Goal: Entertainment & Leisure: Consume media (video, audio)

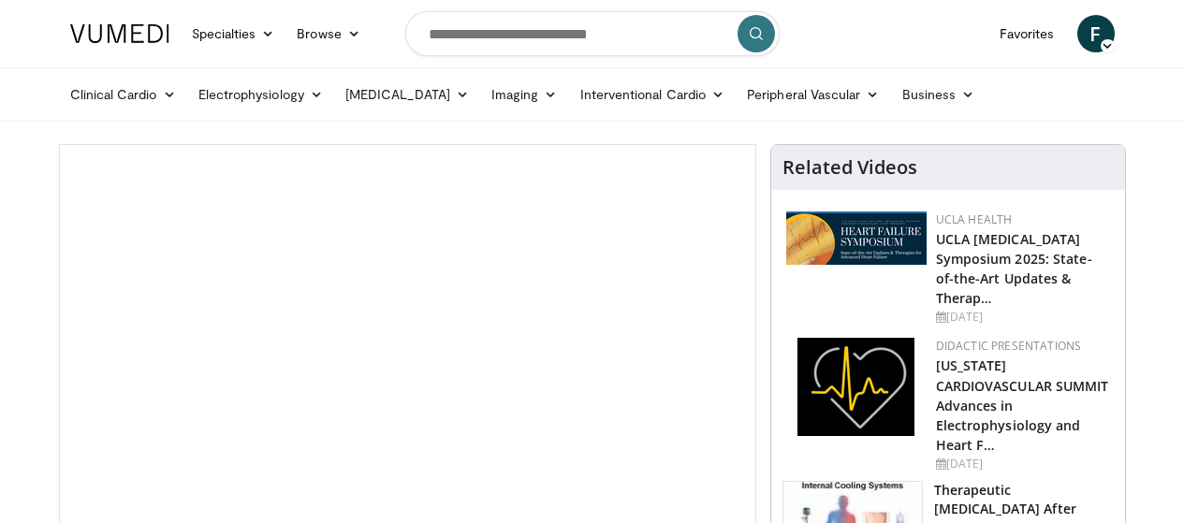
scroll to position [120, 0]
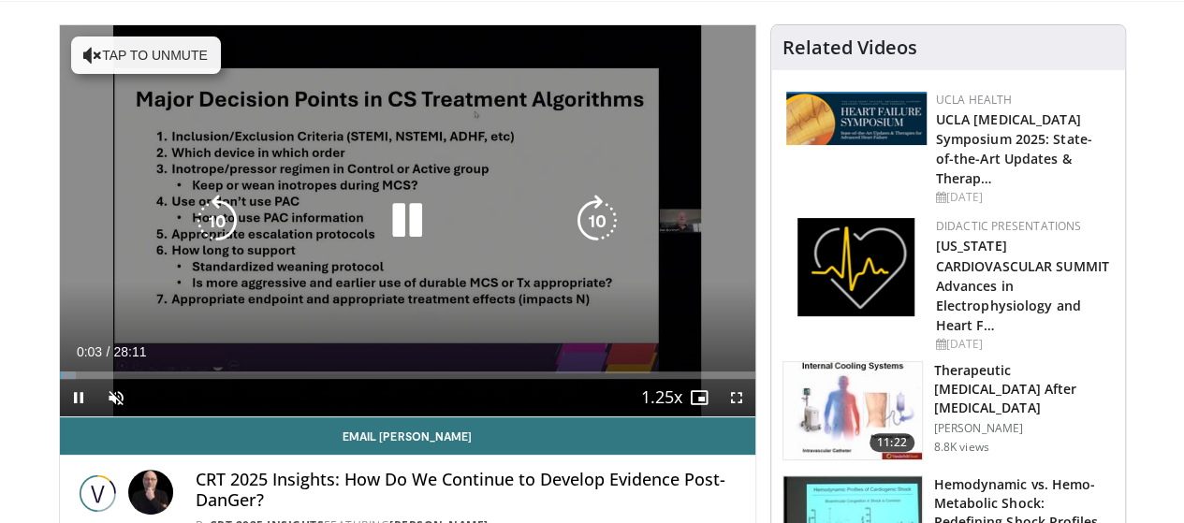
click at [83, 53] on icon "Video Player" at bounding box center [92, 55] width 19 height 19
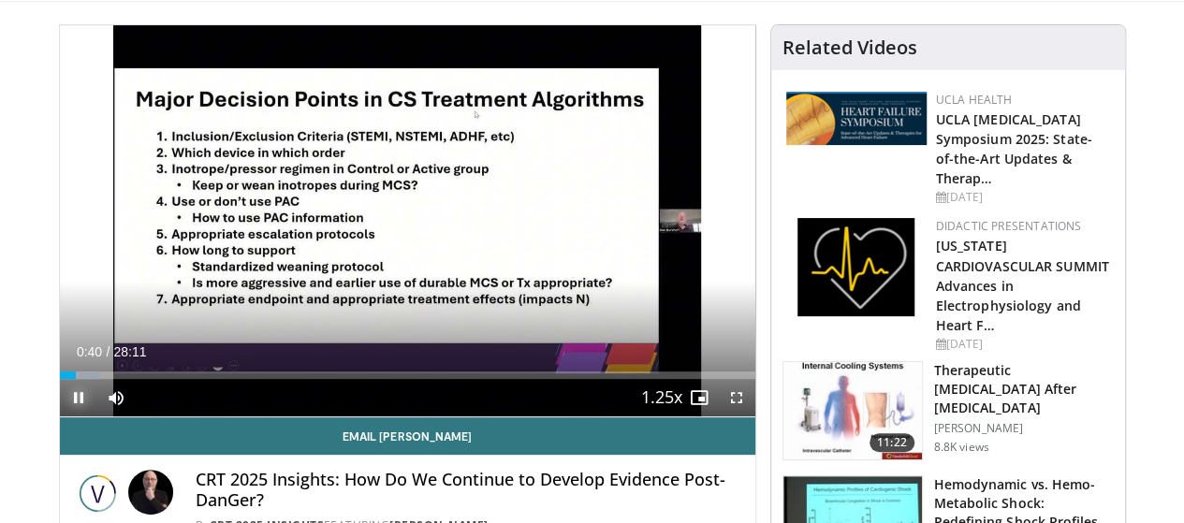
click at [60, 416] on span "Video Player" at bounding box center [78, 397] width 37 height 37
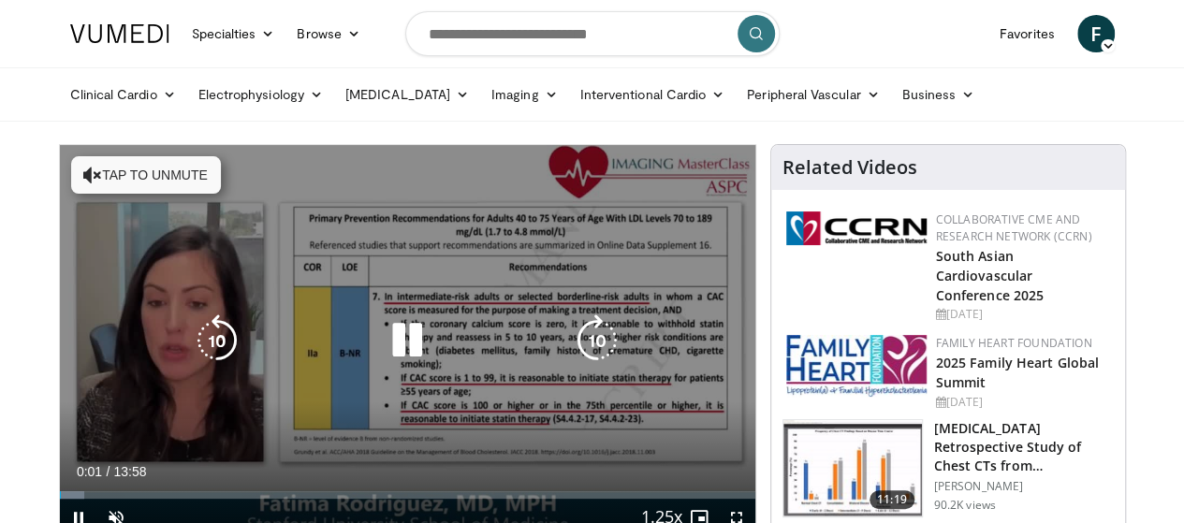
click at [71, 175] on button "Tap to unmute" at bounding box center [146, 174] width 150 height 37
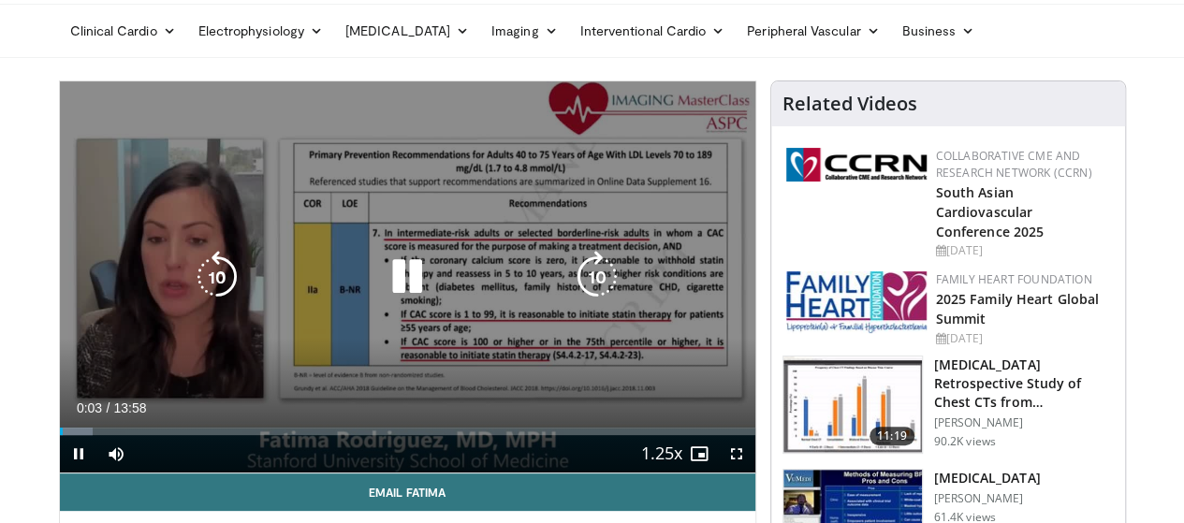
scroll to position [94, 0]
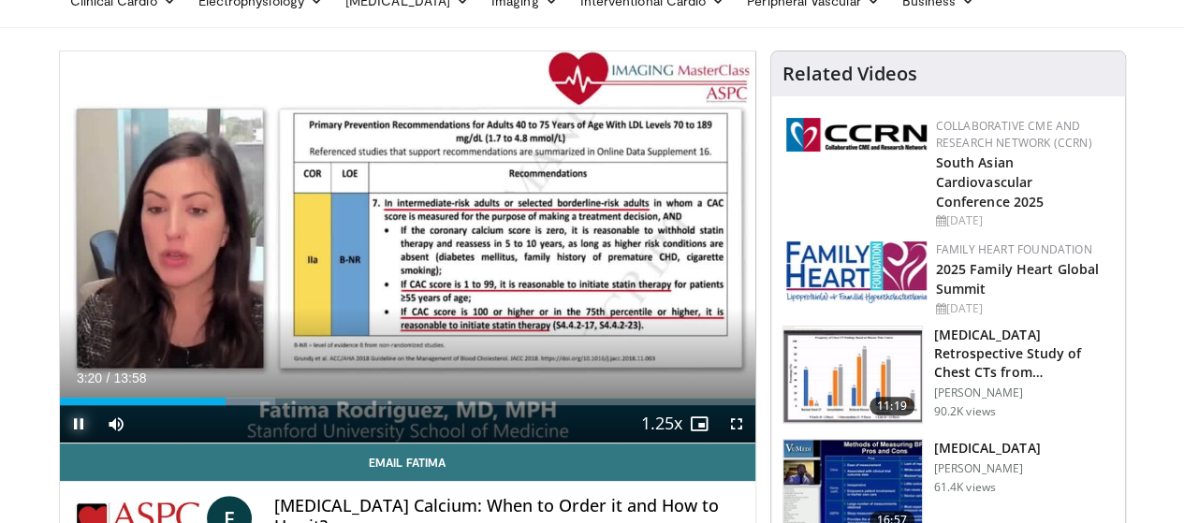
click at [60, 443] on span "Video Player" at bounding box center [78, 423] width 37 height 37
